Goal: Check status: Check status

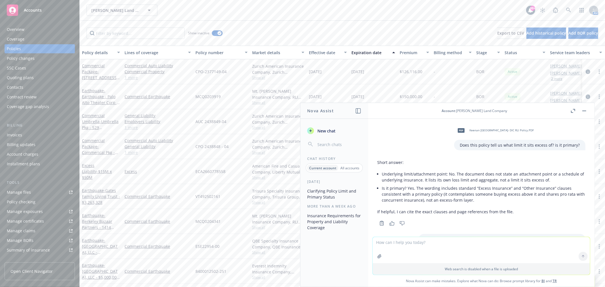
scroll to position [109, 0]
